Goal: Information Seeking & Learning: Learn about a topic

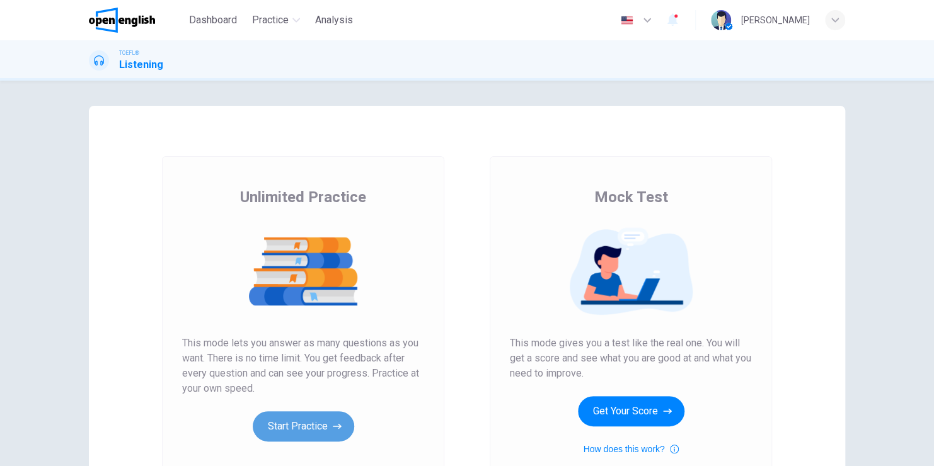
click at [316, 427] on button "Start Practice" at bounding box center [303, 426] width 101 height 30
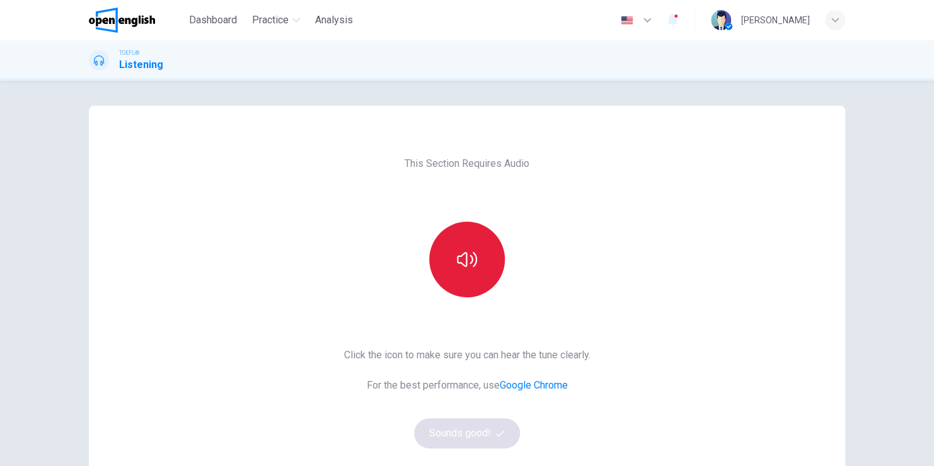
click at [466, 246] on button "button" at bounding box center [467, 260] width 76 height 76
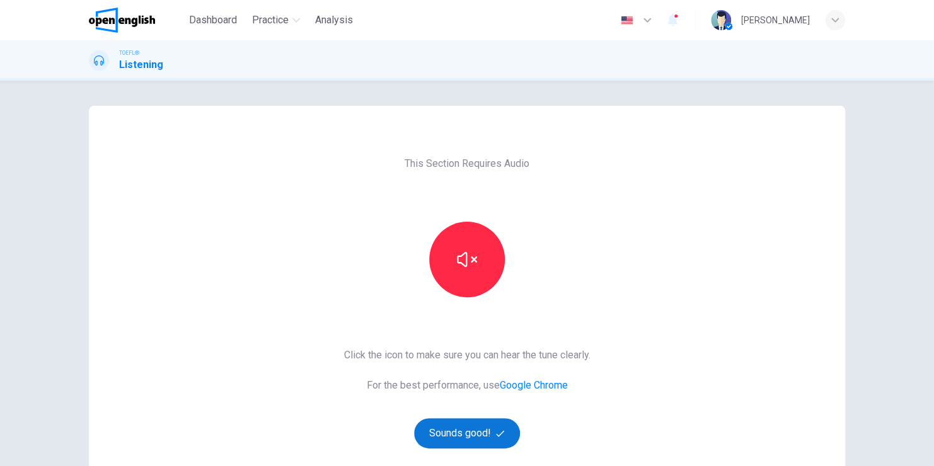
click at [479, 433] on button "Sounds good!" at bounding box center [467, 433] width 106 height 30
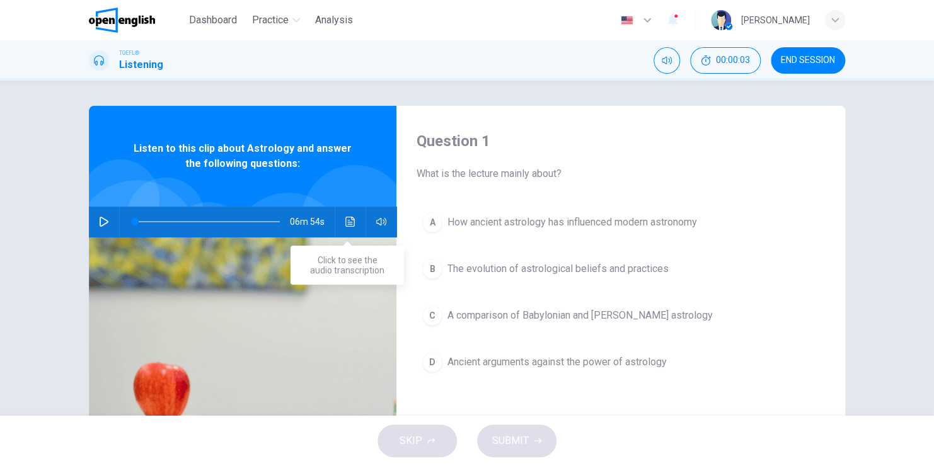
click at [345, 219] on icon "Click to see the audio transcription" at bounding box center [350, 222] width 10 height 10
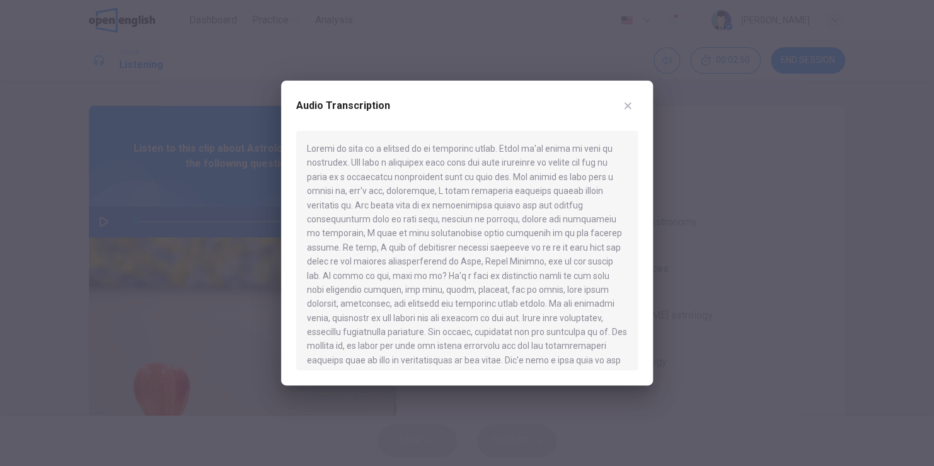
click at [742, 289] on div at bounding box center [467, 233] width 934 height 466
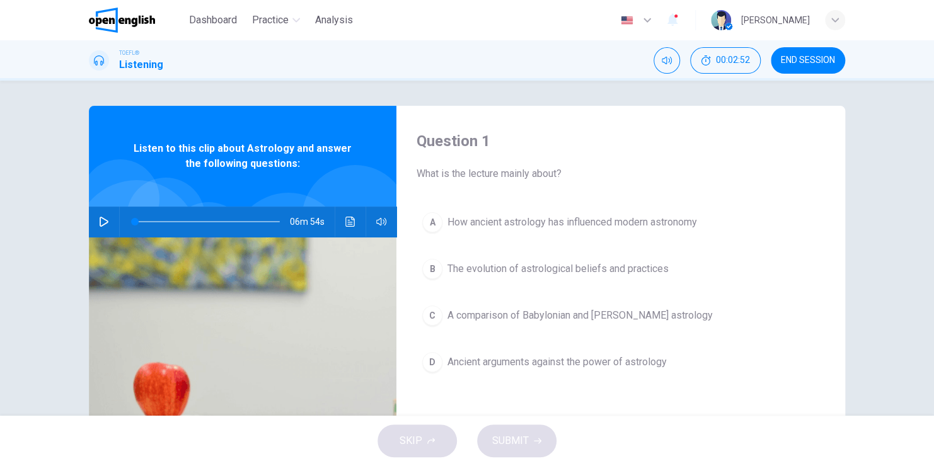
click at [345, 222] on icon "Click to see the audio transcription" at bounding box center [349, 222] width 9 height 10
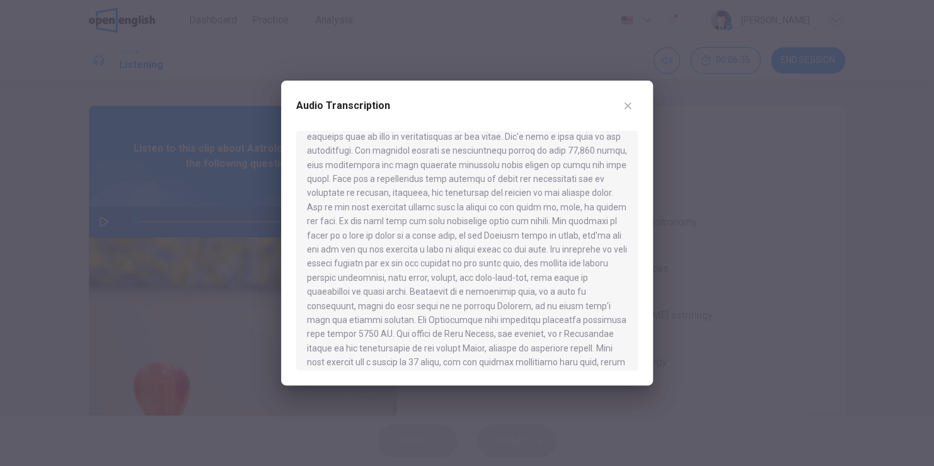
scroll to position [226, 0]
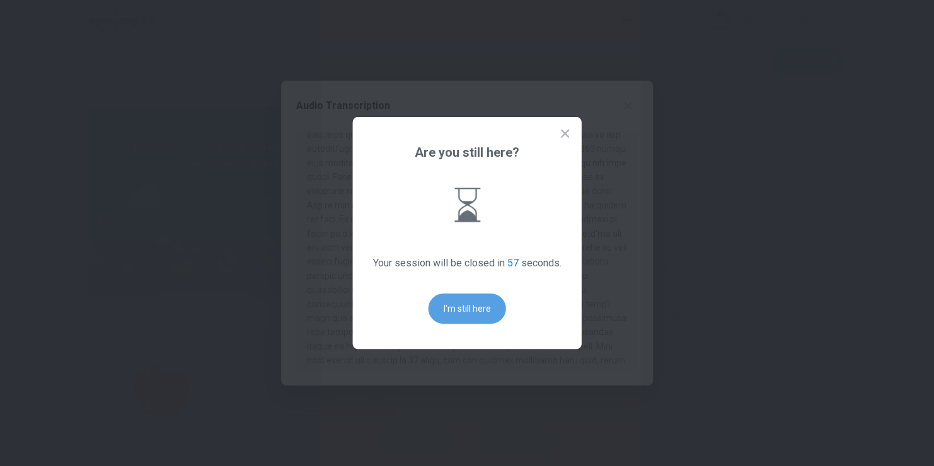
click at [457, 314] on button "I'm still here" at bounding box center [466, 309] width 77 height 30
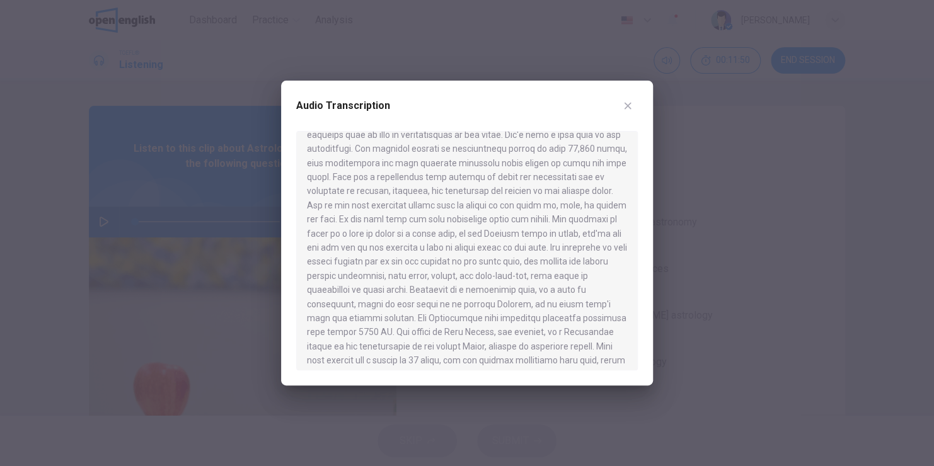
click at [758, 272] on div at bounding box center [467, 233] width 934 height 466
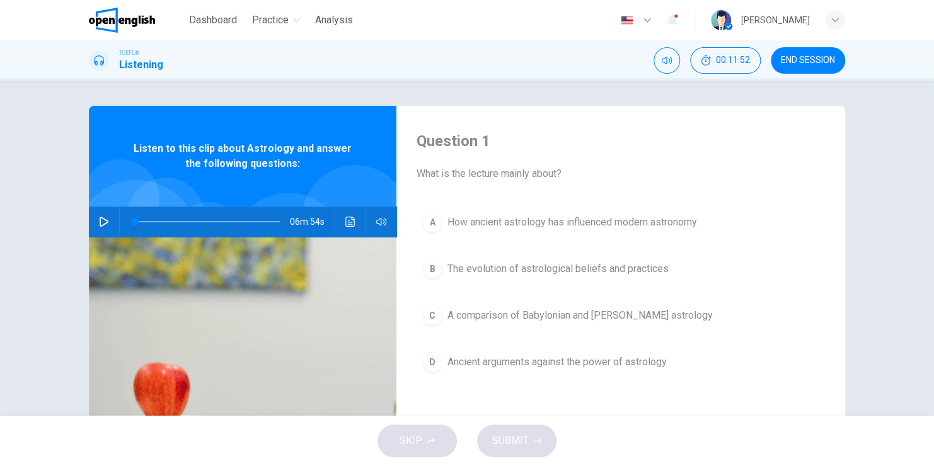
click at [343, 232] on button "Click to see the audio transcription" at bounding box center [350, 222] width 20 height 30
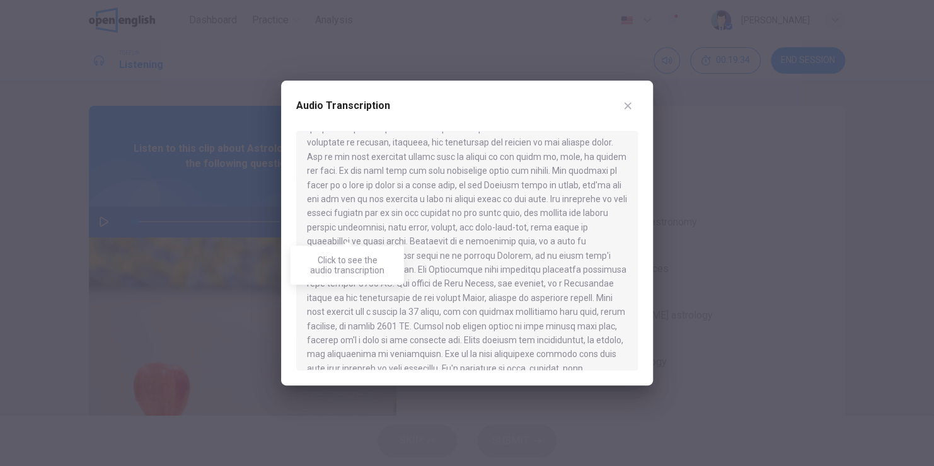
scroll to position [277, 0]
click at [779, 298] on div at bounding box center [467, 233] width 934 height 466
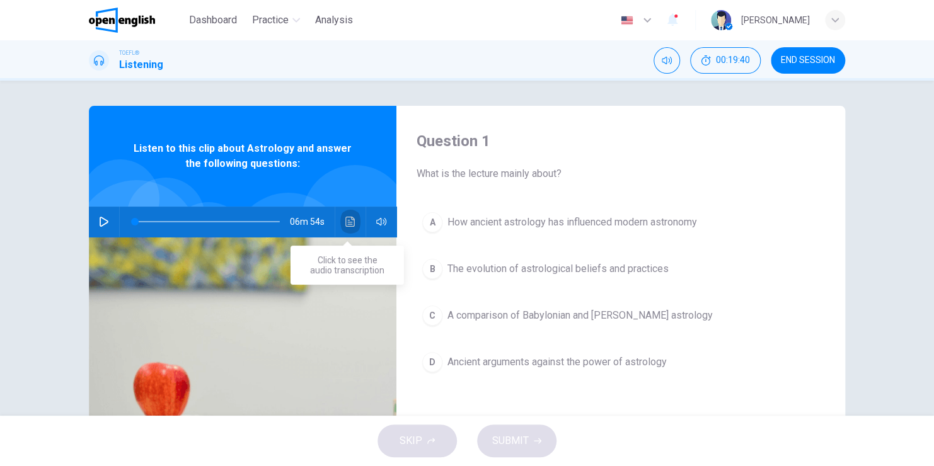
click at [346, 225] on icon "Click to see the audio transcription" at bounding box center [350, 222] width 10 height 10
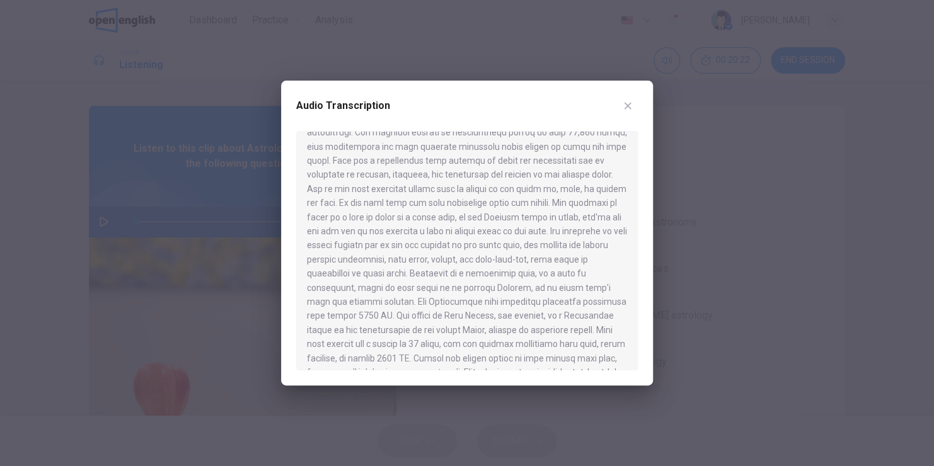
scroll to position [252, 0]
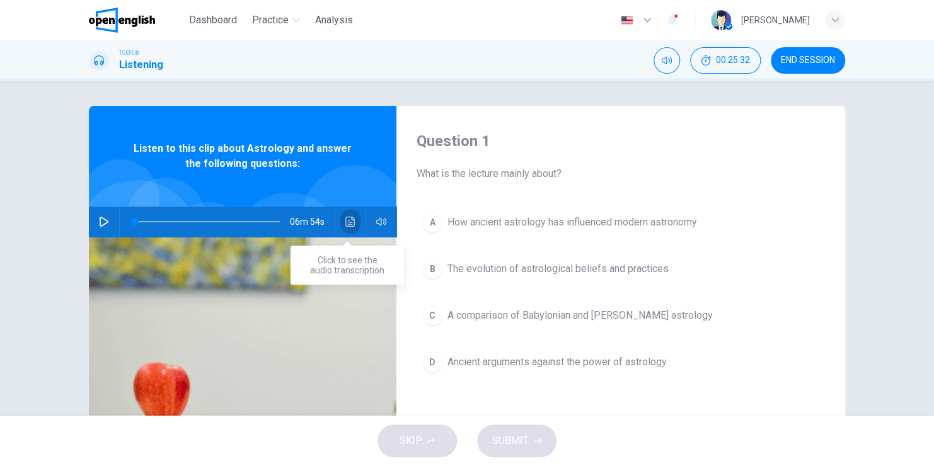
click at [346, 224] on icon "Click to see the audio transcription" at bounding box center [350, 222] width 10 height 10
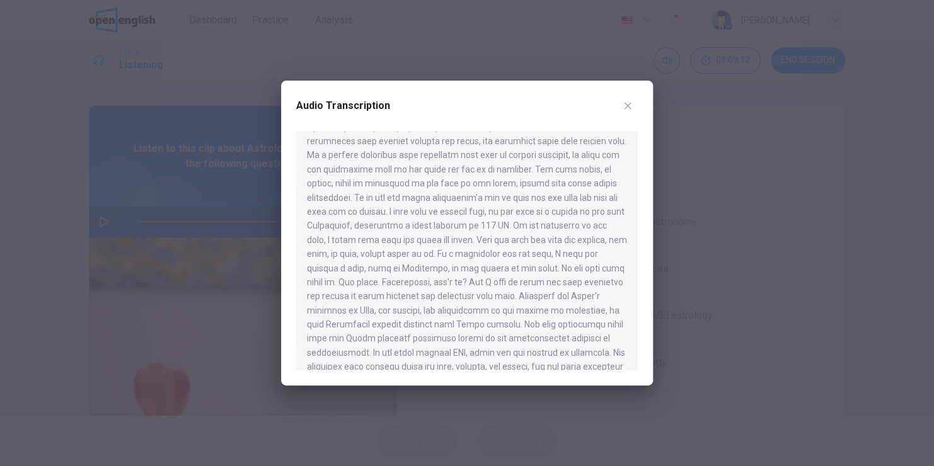
scroll to position [588, 0]
click at [628, 106] on icon "button" at bounding box center [627, 106] width 7 height 7
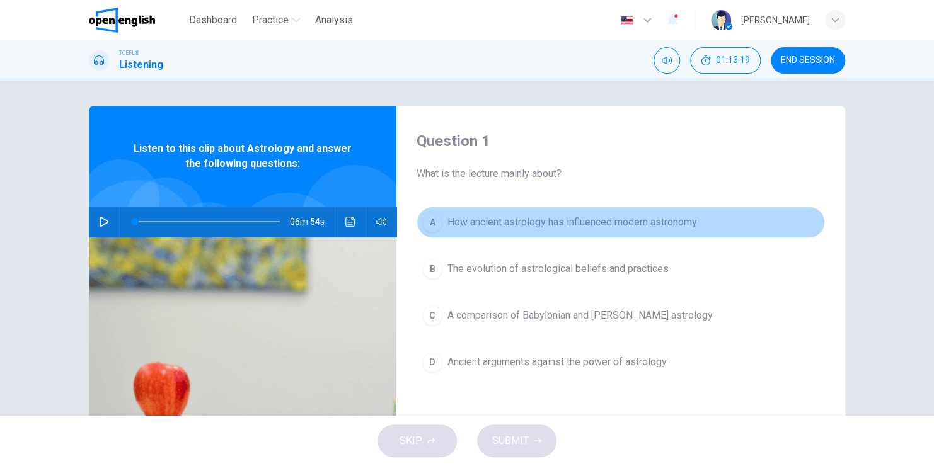
click at [529, 222] on span "How ancient astrology has influenced modern astronomy" at bounding box center [571, 222] width 249 height 15
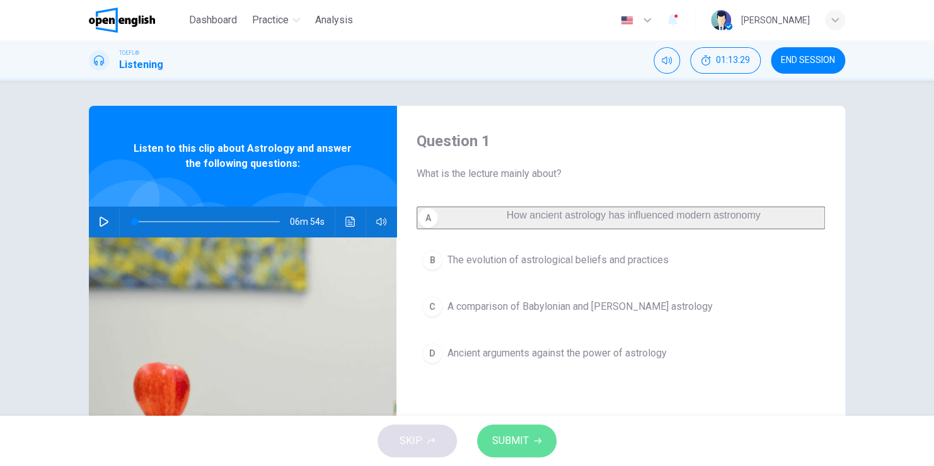
click at [517, 444] on span "SUBMIT" at bounding box center [510, 441] width 37 height 18
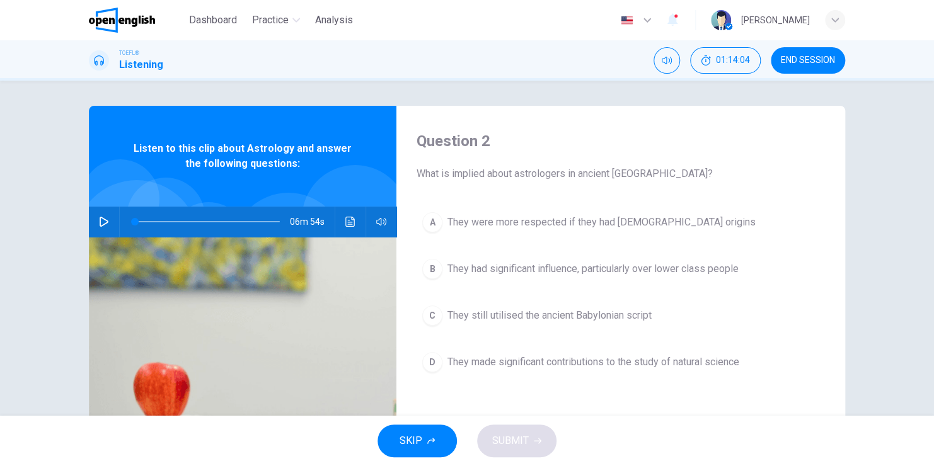
click at [532, 360] on span "They made significant contributions to the study of natural science" at bounding box center [593, 362] width 292 height 15
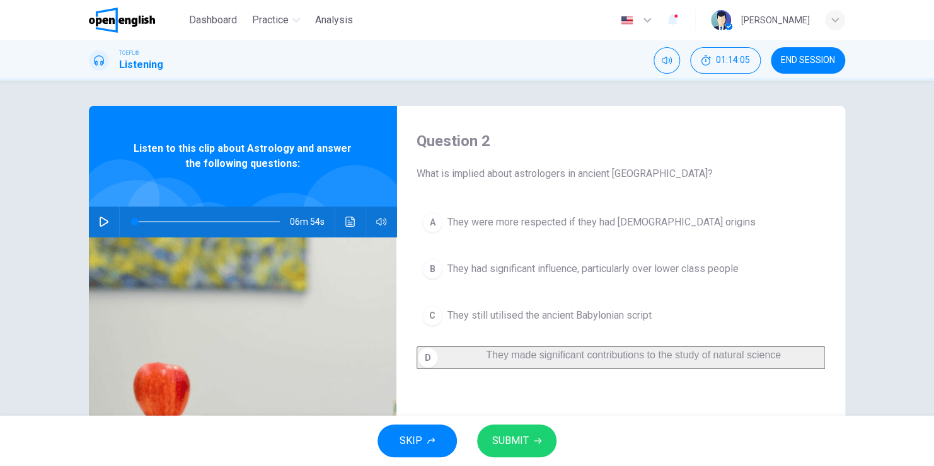
click at [531, 439] on button "SUBMIT" at bounding box center [516, 441] width 79 height 33
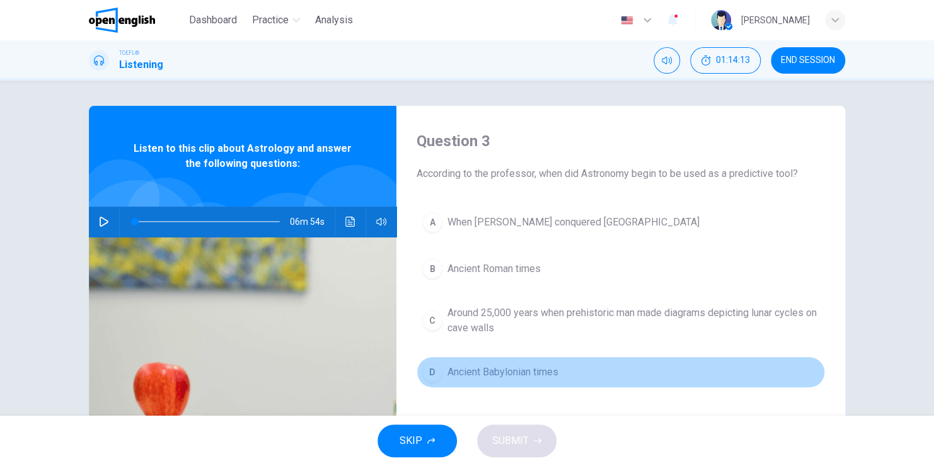
click at [494, 375] on span "Ancient Babylonian times" at bounding box center [502, 372] width 111 height 15
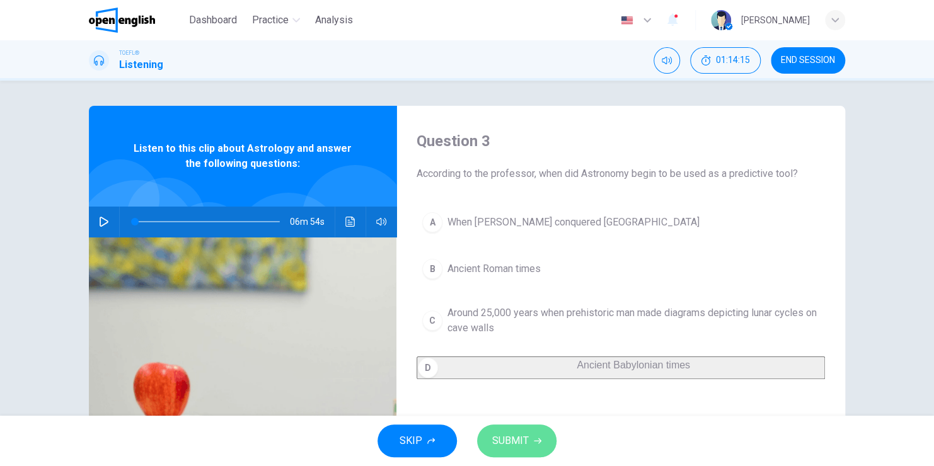
click at [515, 447] on span "SUBMIT" at bounding box center [510, 441] width 37 height 18
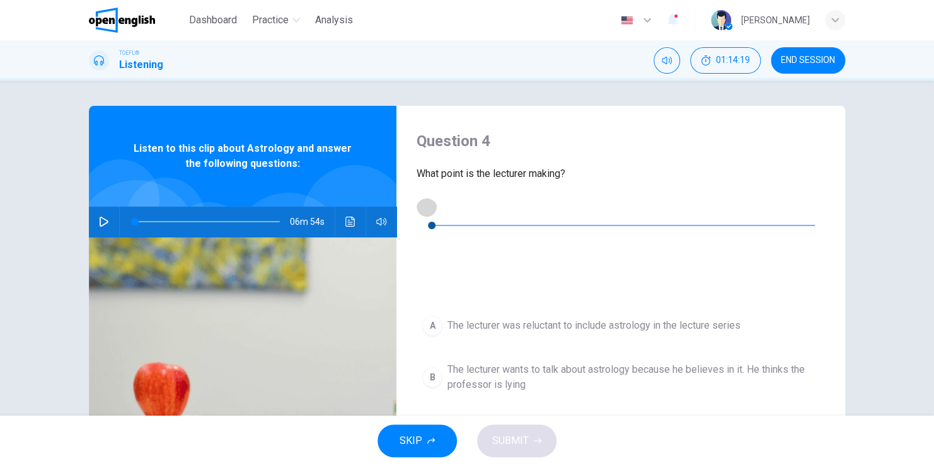
click at [423, 214] on button "button" at bounding box center [426, 207] width 20 height 20
click at [428, 210] on icon "button" at bounding box center [426, 207] width 10 height 10
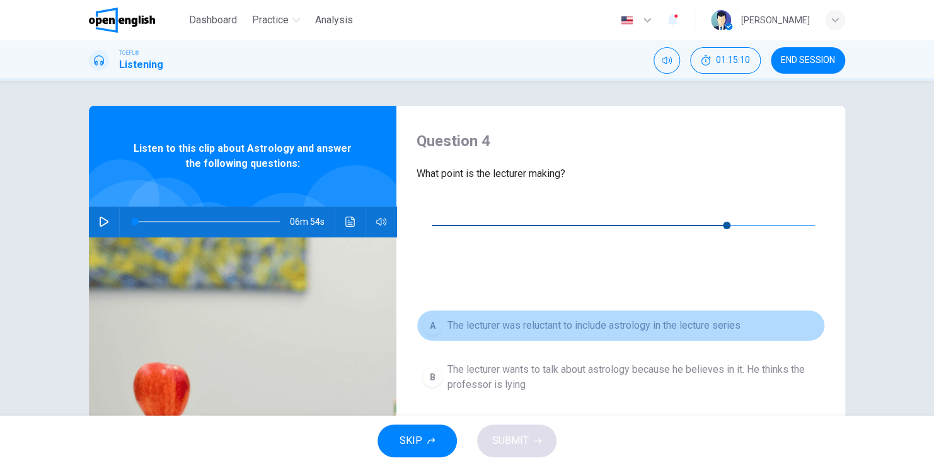
click at [547, 318] on span "The lecturer was reluctant to include astrology in the lecture series" at bounding box center [593, 325] width 293 height 15
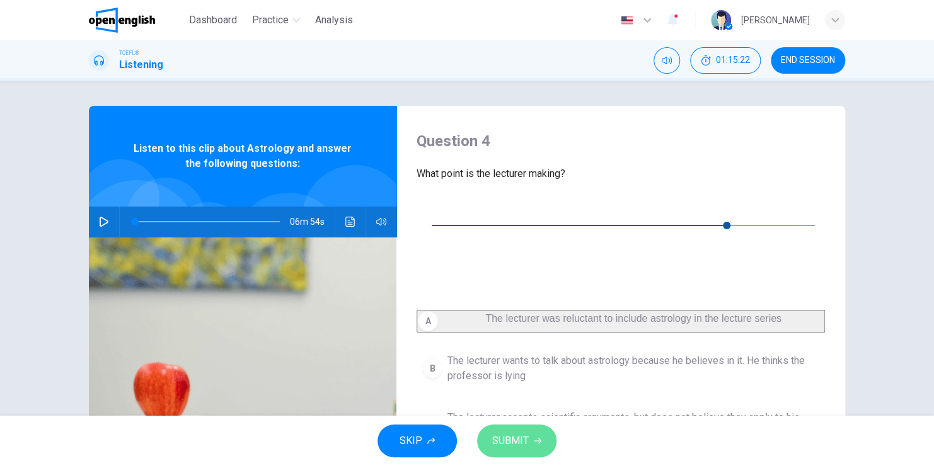
click at [517, 436] on span "SUBMIT" at bounding box center [510, 441] width 37 height 18
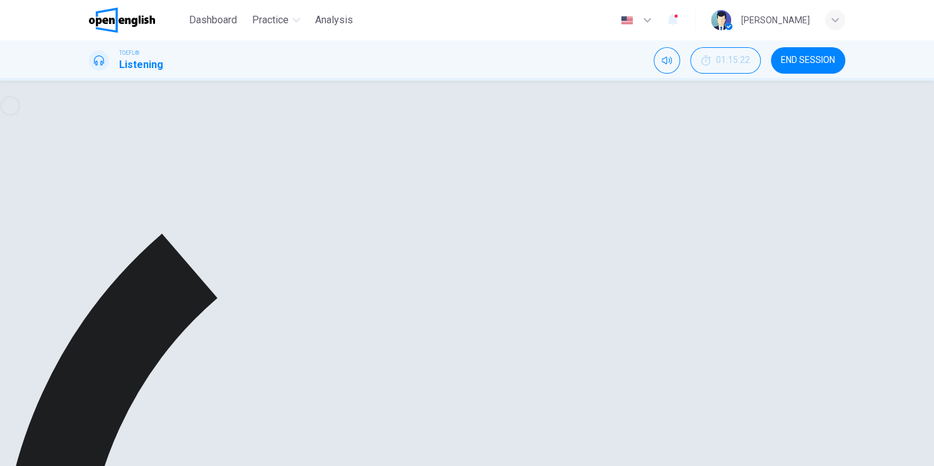
type input "**"
